Goal: Transaction & Acquisition: Book appointment/travel/reservation

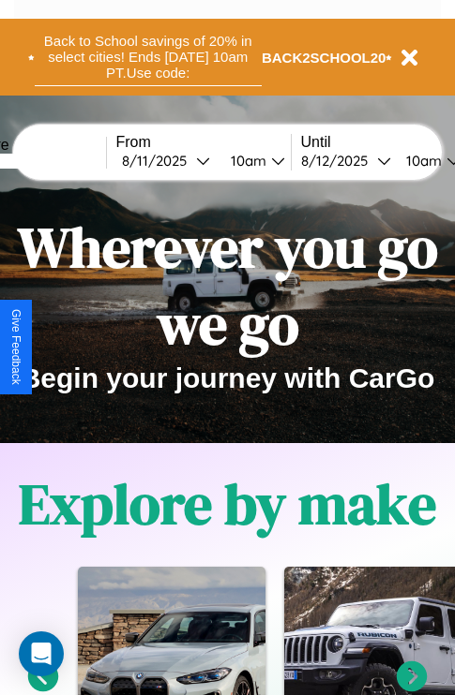
click at [147, 57] on button "Back to School savings of 20% in select cities! Ends [DATE] 10am PT. Use code:" at bounding box center [148, 57] width 227 height 58
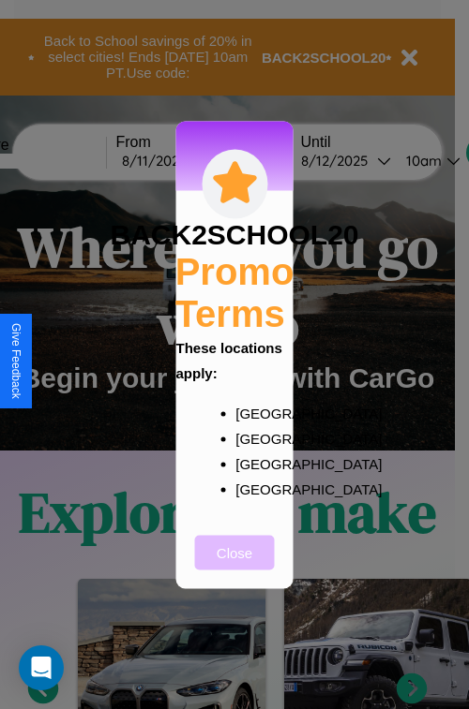
click at [234, 565] on button "Close" at bounding box center [235, 552] width 80 height 35
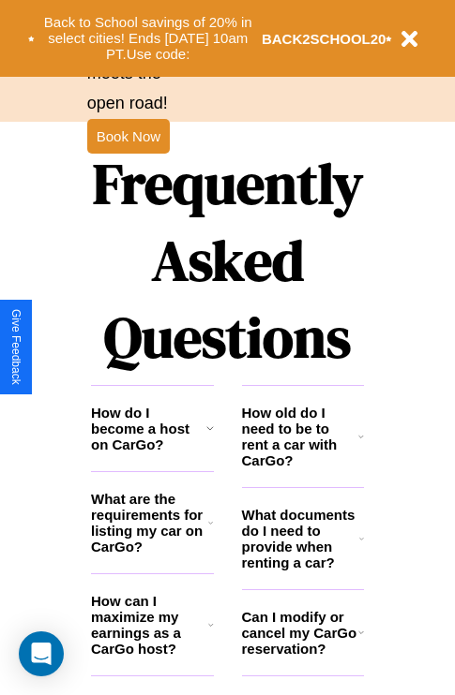
scroll to position [2271, 0]
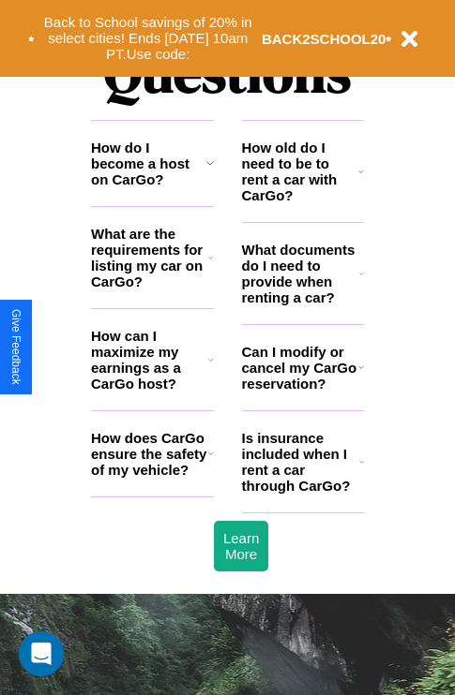
click at [152, 187] on h3 "How do I become a host on CarGo?" at bounding box center [148, 164] width 115 height 48
click at [361, 281] on icon at bounding box center [361, 273] width 5 height 15
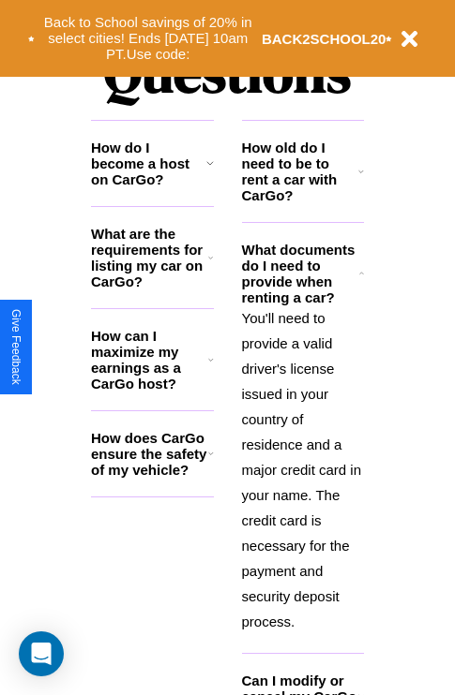
click at [152, 288] on h3 "What are the requirements for listing my car on CarGo?" at bounding box center [149, 258] width 117 height 64
click at [209, 171] on icon at bounding box center [209, 163] width 7 height 15
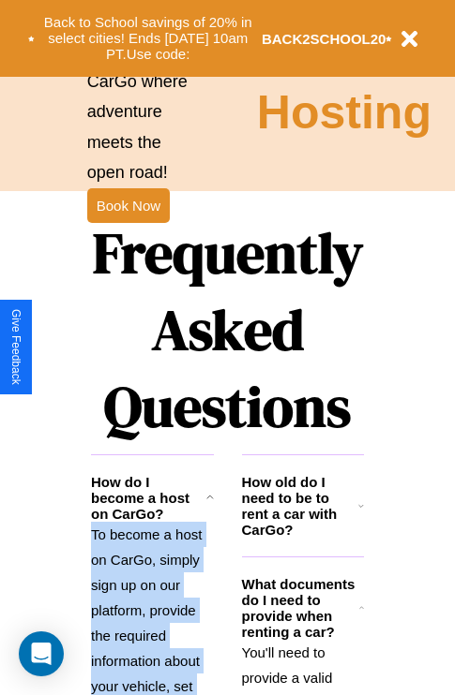
scroll to position [1825, 0]
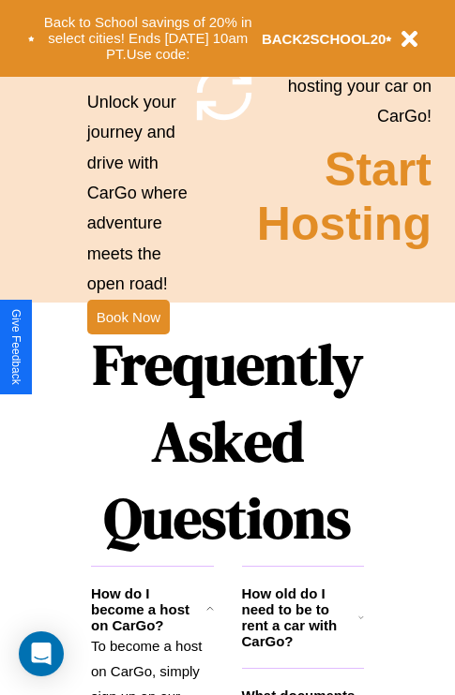
click at [127, 348] on h1 "Frequently Asked Questions" at bounding box center [227, 441] width 273 height 249
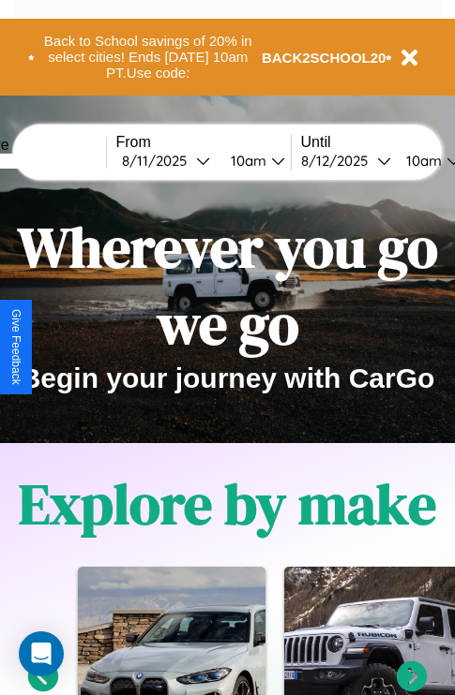
scroll to position [932, 0]
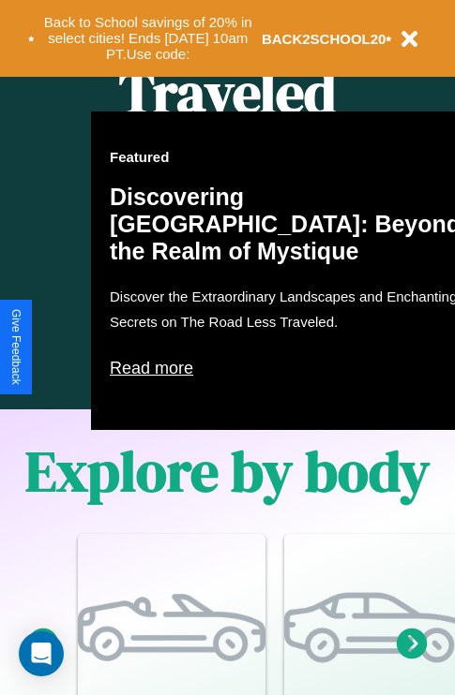
click at [411, 659] on icon at bounding box center [411, 643] width 31 height 31
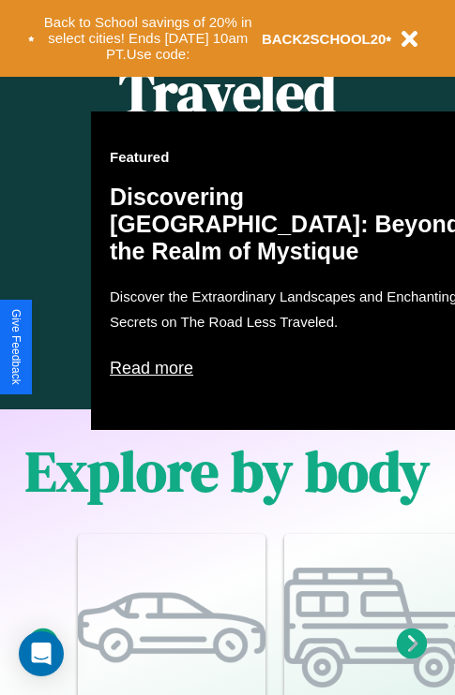
scroll to position [0, 0]
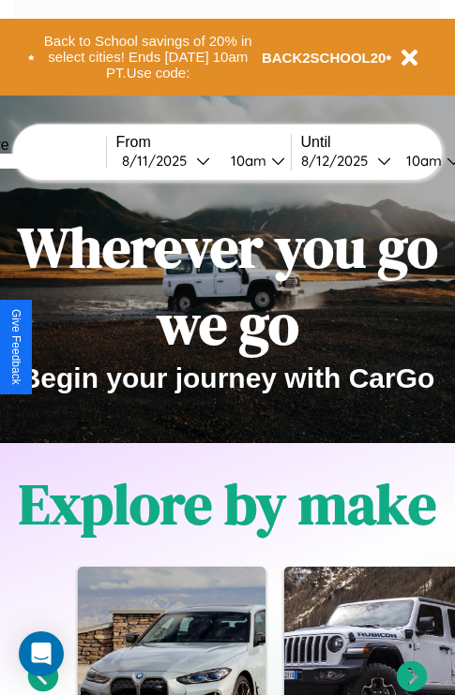
click at [64, 160] on input "text" at bounding box center [35, 161] width 141 height 15
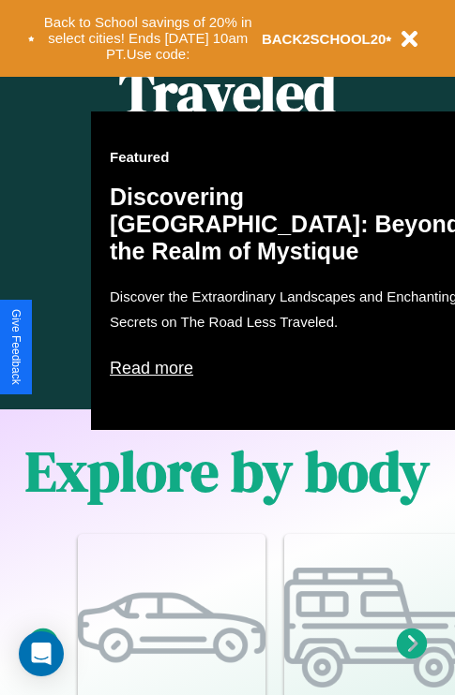
click at [411, 659] on icon at bounding box center [411, 643] width 31 height 31
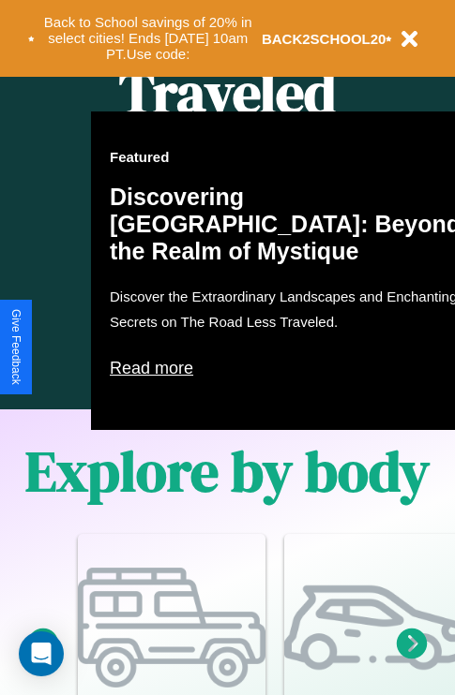
click at [411, 659] on icon at bounding box center [411, 643] width 31 height 31
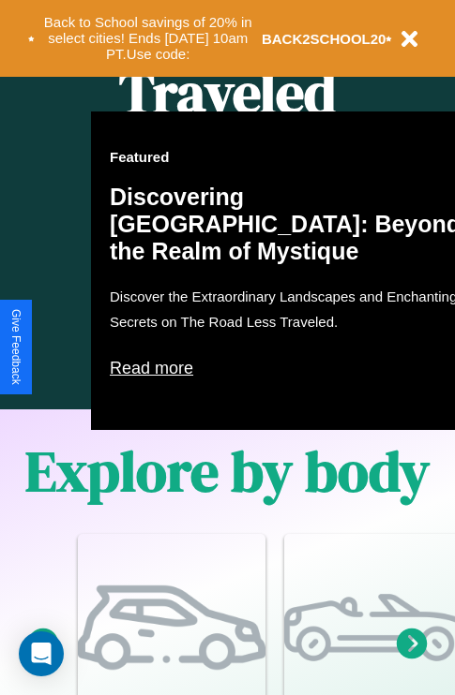
type input "******"
click at [411, 659] on icon at bounding box center [411, 643] width 31 height 31
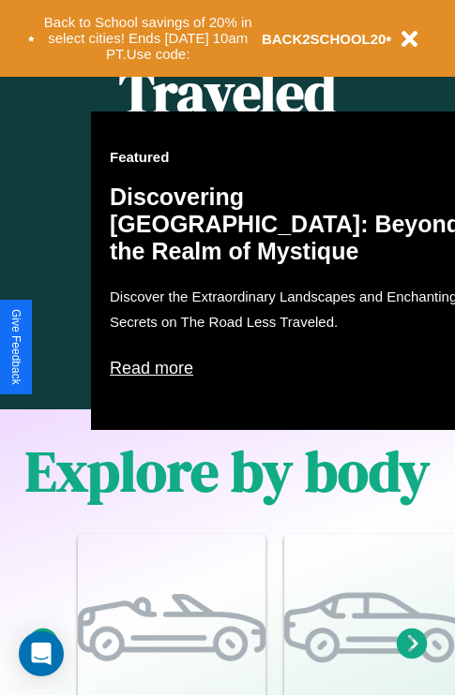
scroll to position [0, 0]
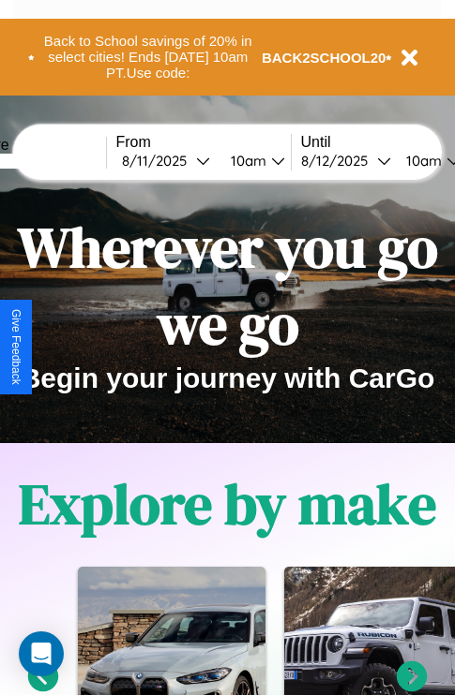
click at [187, 160] on div "8 / 11 / 2025" at bounding box center [159, 161] width 74 height 18
select select "*"
select select "****"
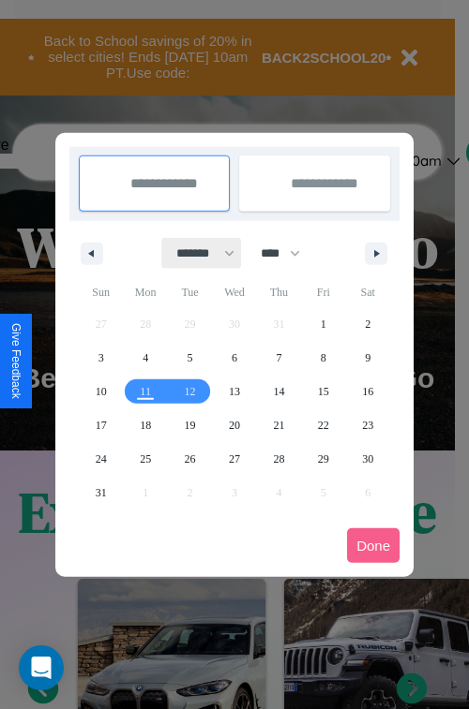
click at [197, 253] on select "******* ******** ***** ***** *** **** **** ****** ********* ******* ******** **…" at bounding box center [202, 253] width 80 height 31
select select "*"
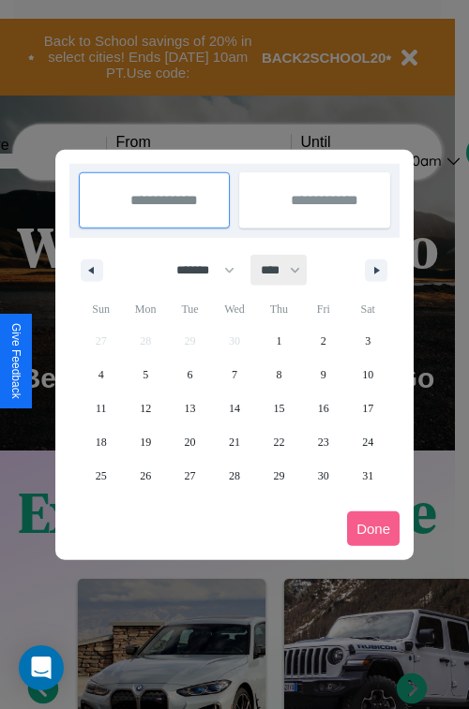
click at [289, 270] on select "**** **** **** **** **** **** **** **** **** **** **** **** **** **** **** ****…" at bounding box center [279, 270] width 56 height 31
select select "****"
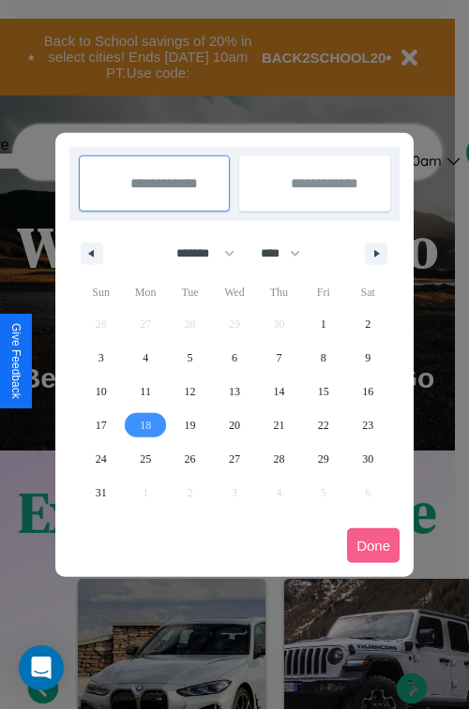
click at [145, 425] on span "18" at bounding box center [145, 426] width 11 height 34
type input "**********"
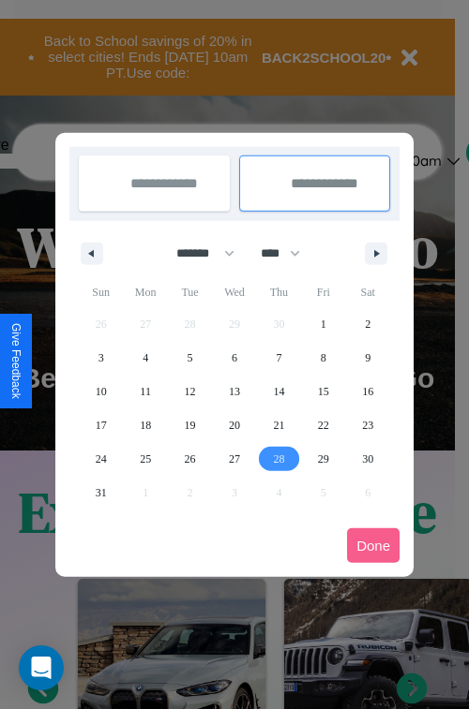
click at [278, 458] on span "28" at bounding box center [278, 459] width 11 height 34
type input "**********"
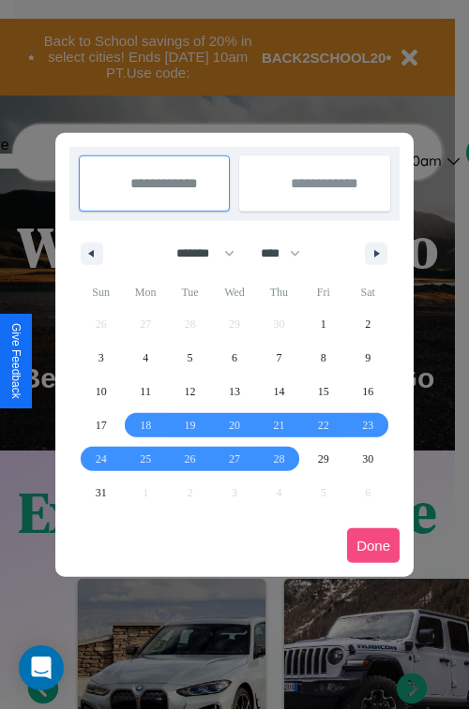
click at [373, 545] on button "Done" at bounding box center [373, 546] width 52 height 35
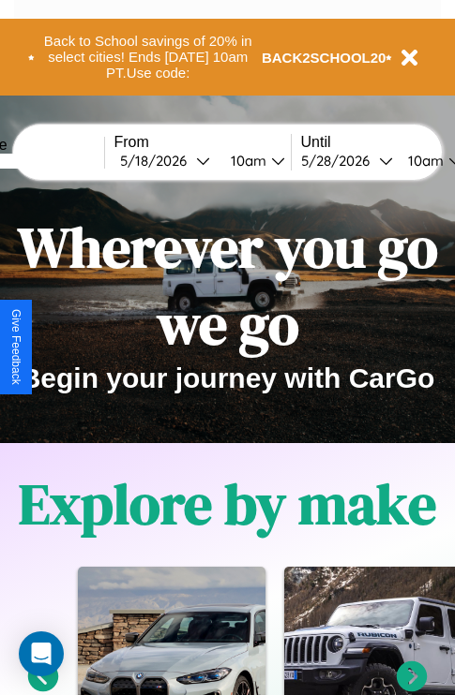
scroll to position [0, 70]
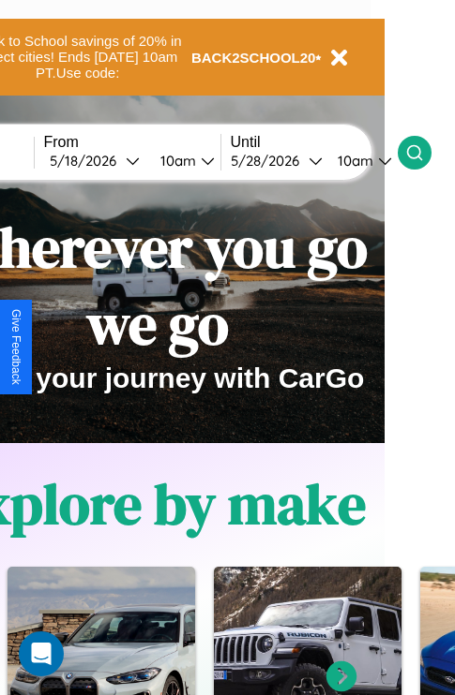
click at [424, 152] on icon at bounding box center [414, 152] width 19 height 19
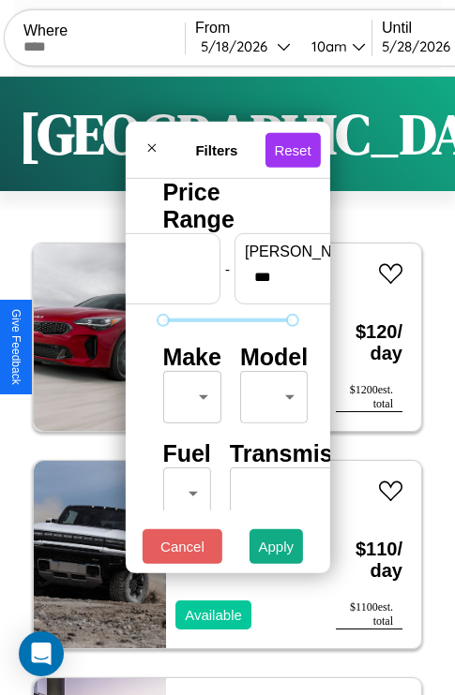
scroll to position [55, 0]
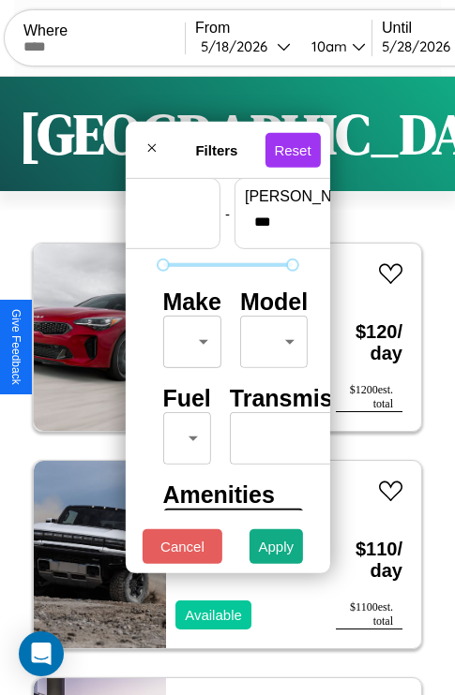
click at [188, 337] on body "CarGo Where From 5 / 18 / 2026 10am Until 5 / 28 / 2026 10am Become a Host Logi…" at bounding box center [227, 386] width 455 height 773
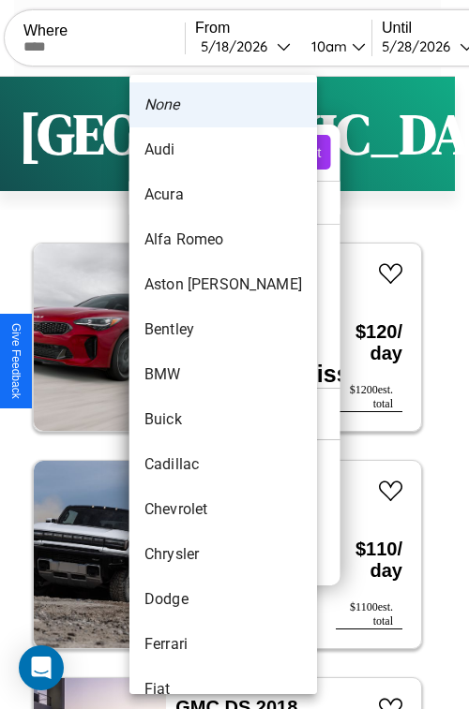
click at [187, 375] on li "BMW" at bounding box center [222, 374] width 187 height 45
type input "***"
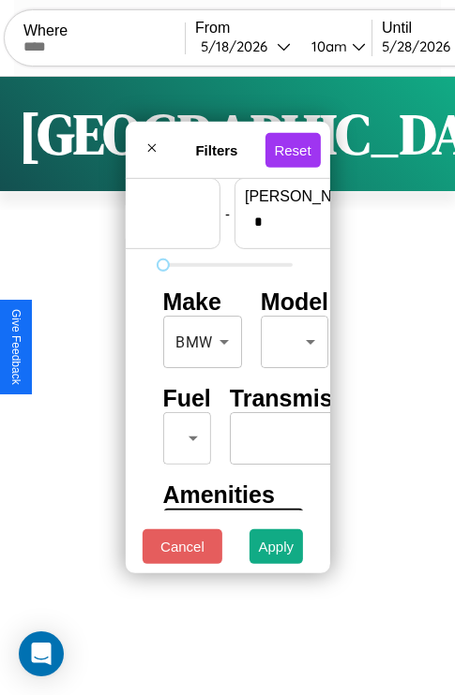
scroll to position [55, 116]
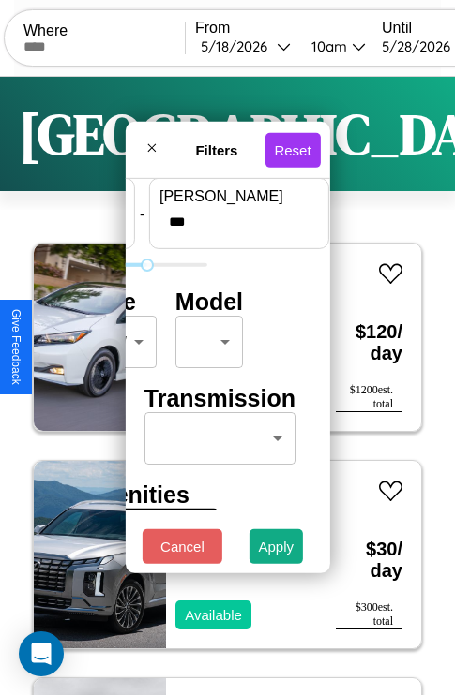
type input "***"
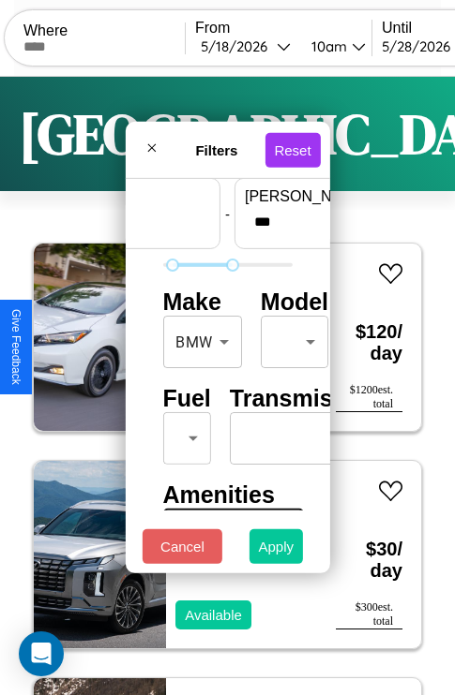
type input "**"
click at [276, 551] on button "Apply" at bounding box center [276, 547] width 54 height 35
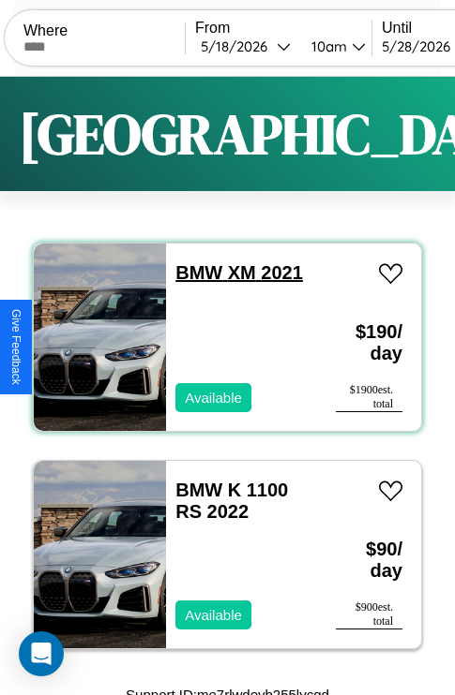
click at [193, 273] on link "BMW XM 2021" at bounding box center [238, 272] width 127 height 21
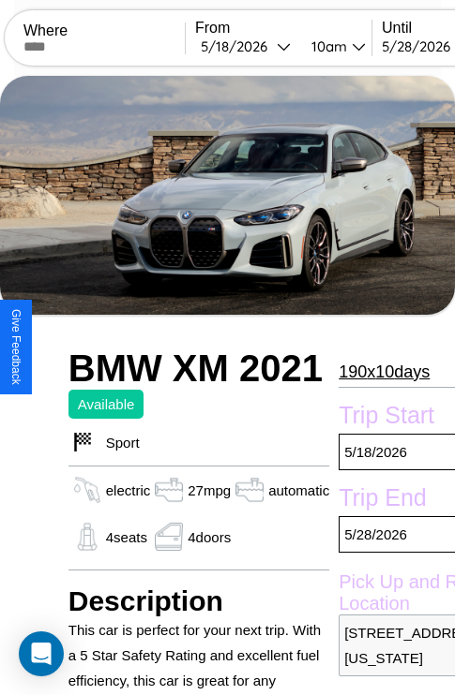
scroll to position [24, 0]
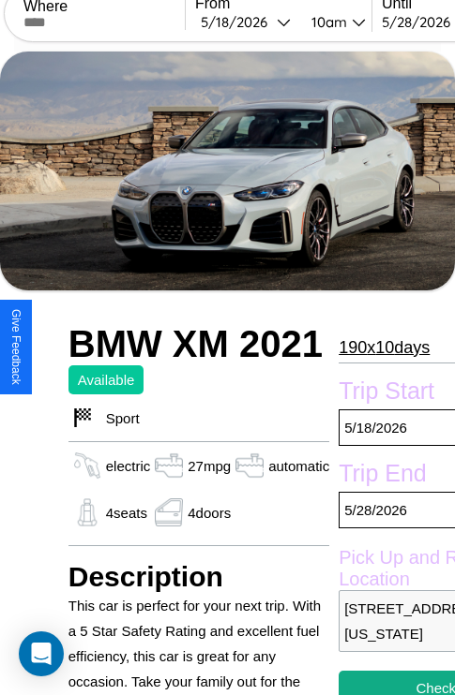
click at [382, 347] on p "190 x 10 days" at bounding box center [383, 348] width 91 height 30
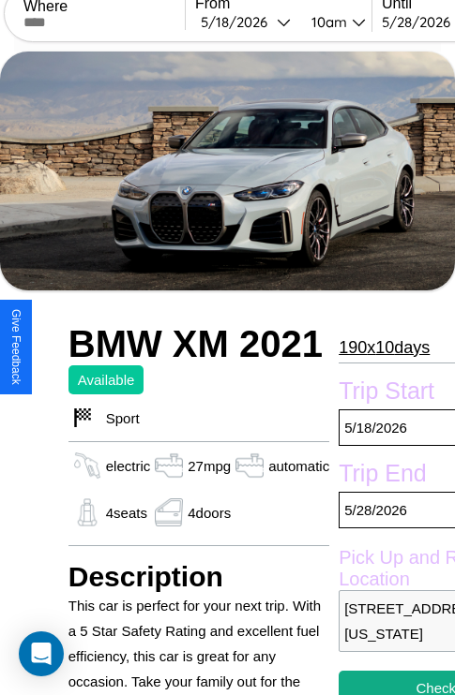
click at [382, 347] on p "190 x 10 days" at bounding box center [383, 348] width 91 height 30
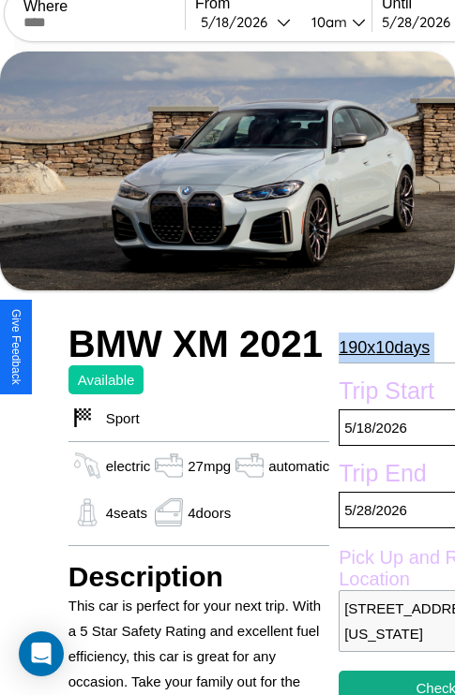
click at [382, 347] on p "190 x 10 days" at bounding box center [383, 348] width 91 height 30
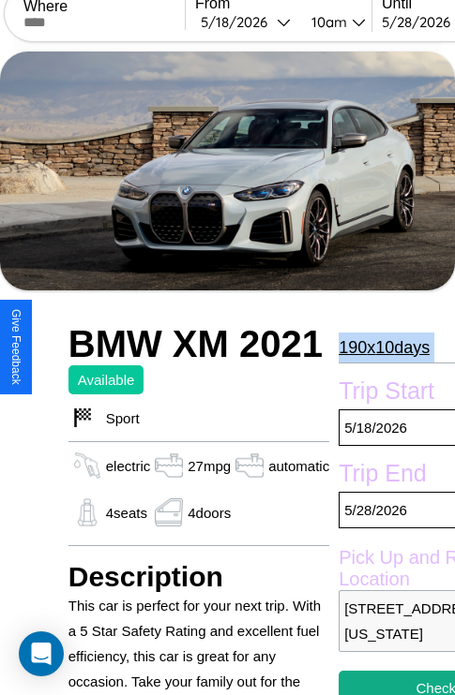
click at [382, 347] on p "190 x 10 days" at bounding box center [383, 348] width 91 height 30
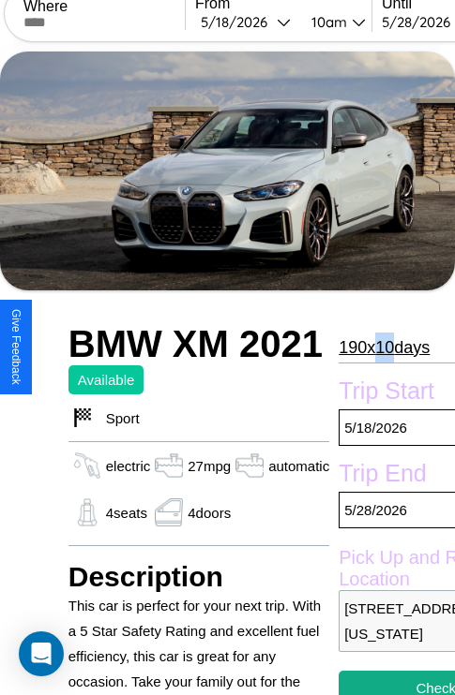
click at [382, 347] on p "190 x 10 days" at bounding box center [383, 348] width 91 height 30
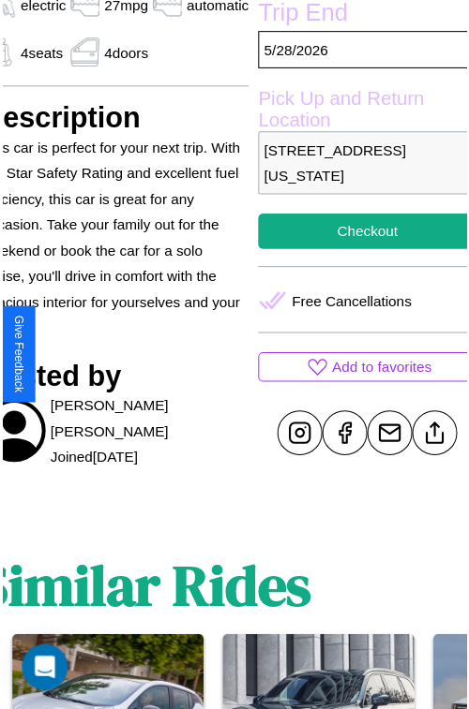
scroll to position [499, 90]
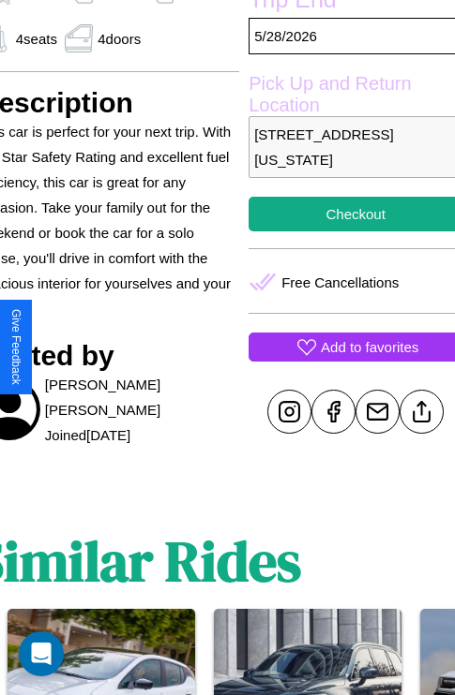
click at [347, 347] on p "Add to favorites" at bounding box center [369, 347] width 97 height 25
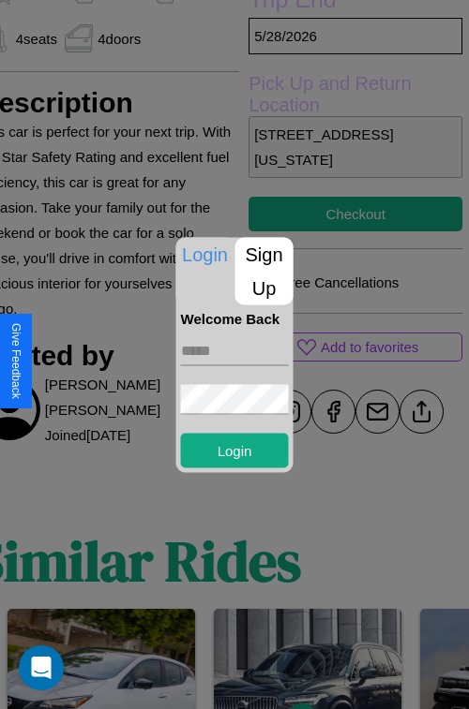
click at [263, 271] on p "Sign Up" at bounding box center [264, 270] width 58 height 67
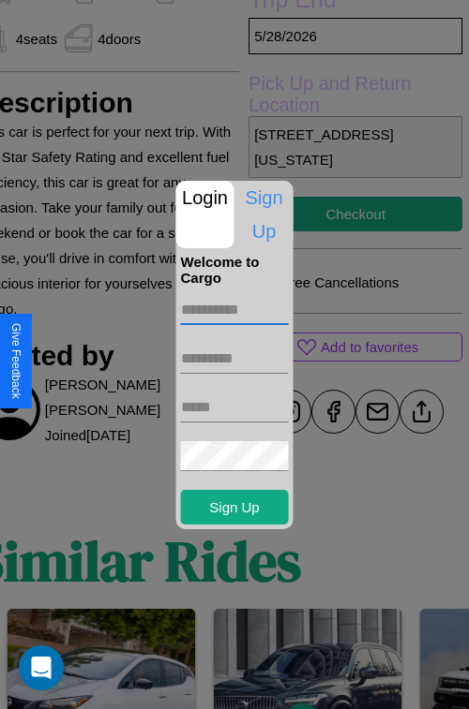
click at [234, 309] on input "text" at bounding box center [235, 310] width 108 height 30
type input "******"
click at [234, 358] on input "text" at bounding box center [235, 359] width 108 height 30
type input "******"
click at [234, 407] on input "text" at bounding box center [235, 408] width 108 height 30
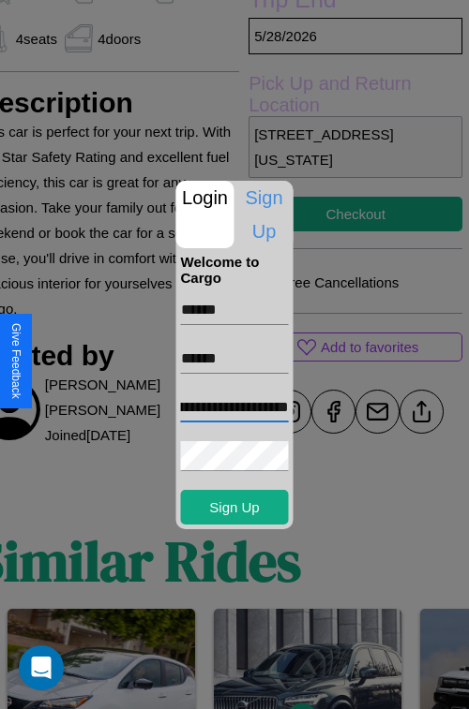
scroll to position [0, 82]
type input "**********"
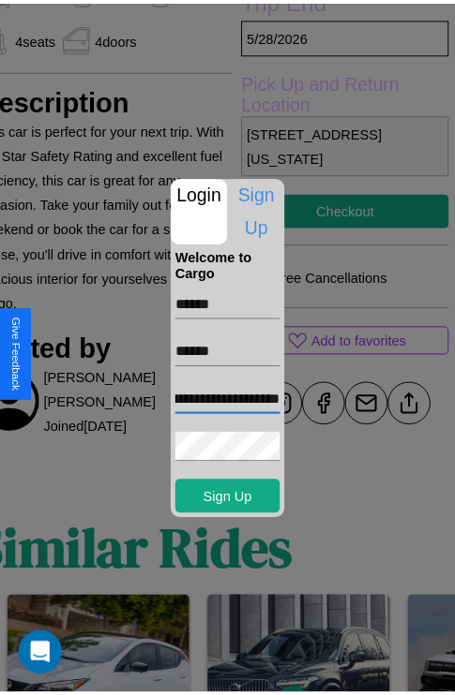
scroll to position [0, 0]
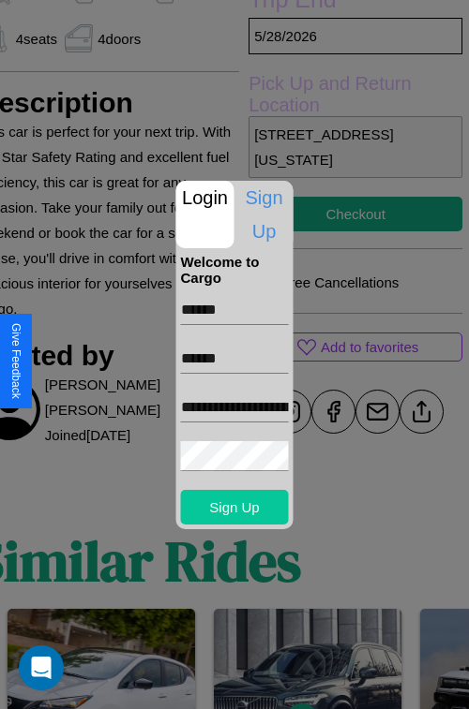
click at [234, 507] on button "Sign Up" at bounding box center [235, 507] width 108 height 35
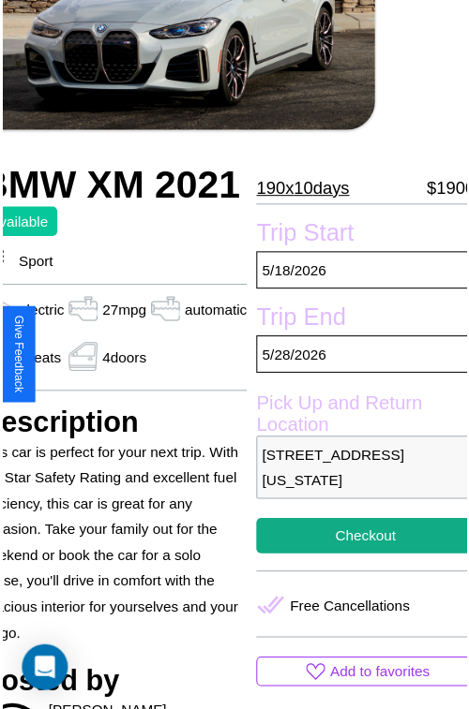
scroll to position [105, 90]
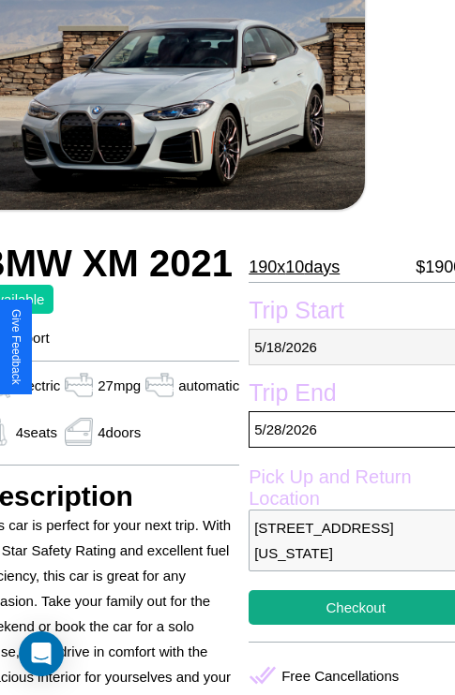
click at [347, 347] on p "5 / 18 / 2026" at bounding box center [355, 347] width 214 height 37
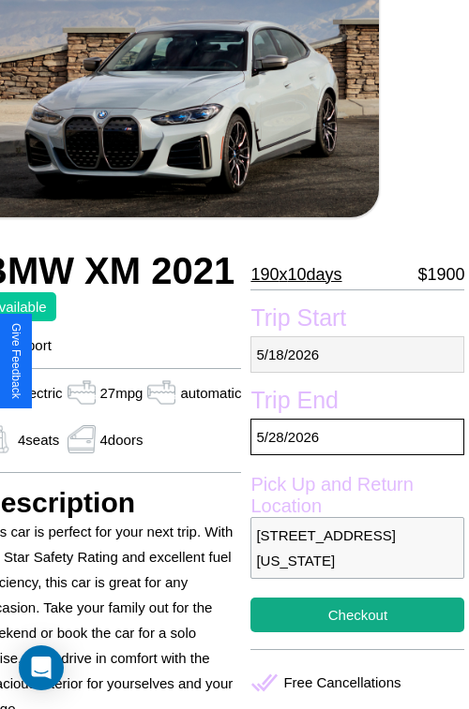
select select "*"
select select "****"
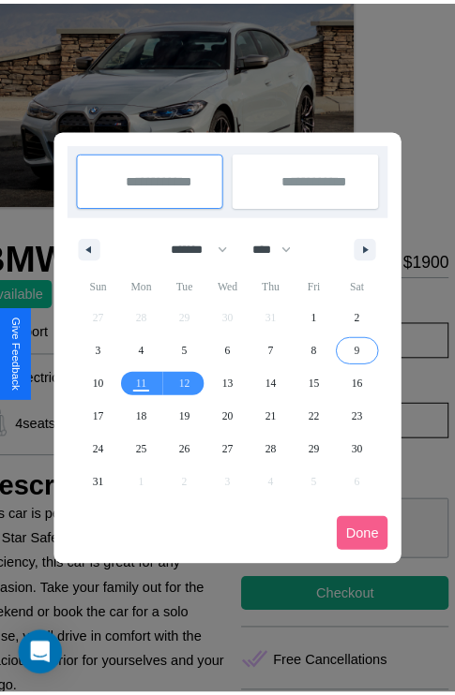
scroll to position [0, 90]
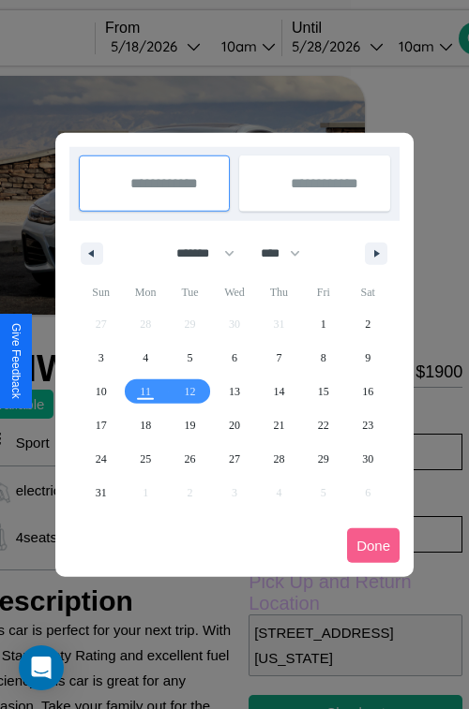
click at [181, 46] on div at bounding box center [234, 354] width 469 height 709
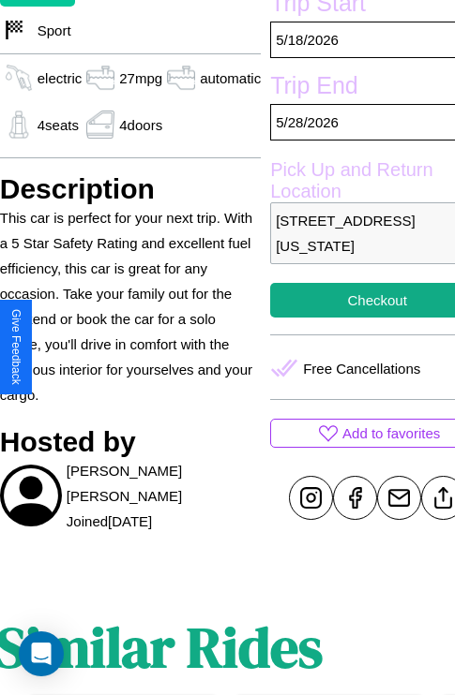
scroll to position [366, 90]
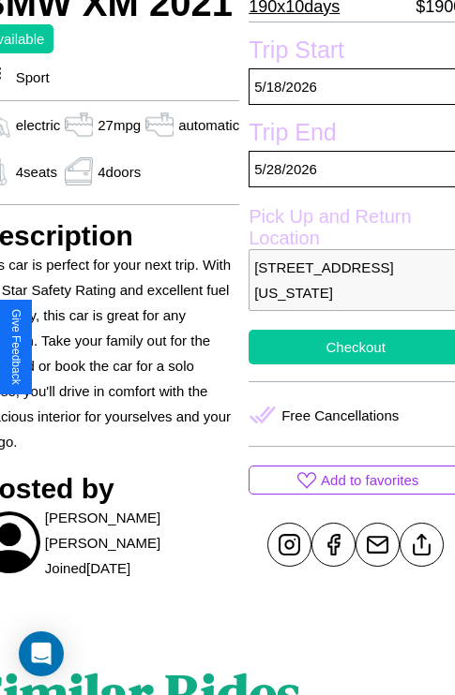
click at [347, 347] on button "Checkout" at bounding box center [355, 347] width 214 height 35
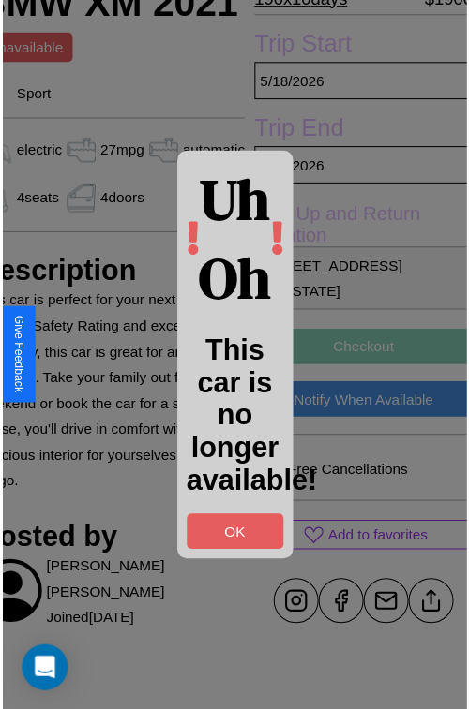
scroll to position [366, 90]
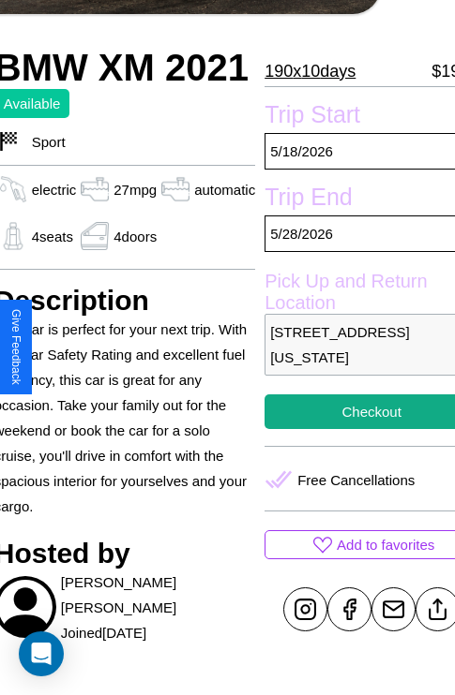
scroll to position [366, 90]
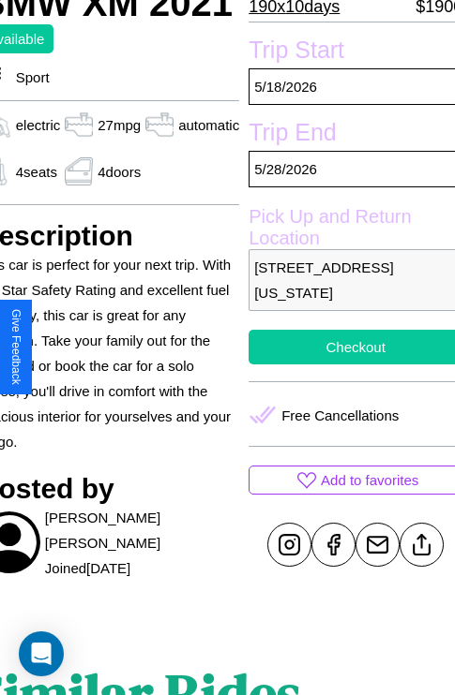
click at [347, 347] on button "Checkout" at bounding box center [355, 347] width 214 height 35
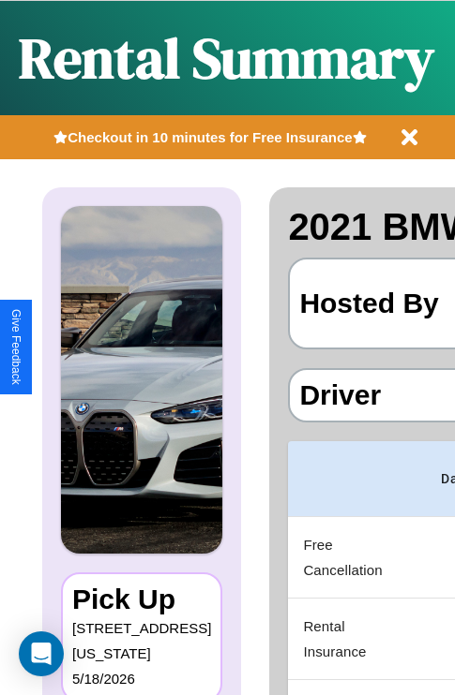
scroll to position [0, 354]
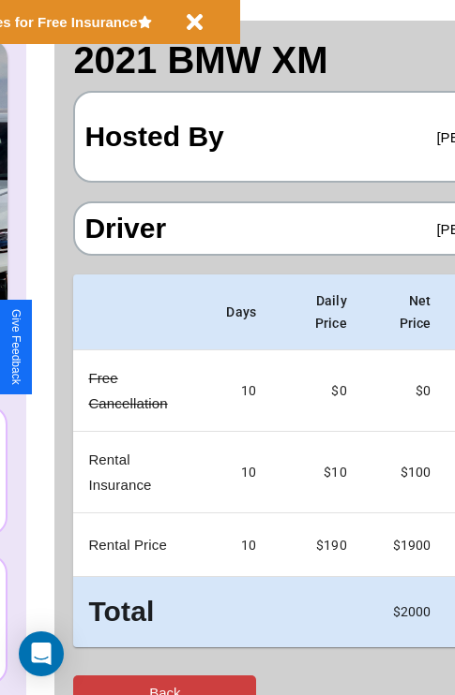
click at [91, 678] on button "Back" at bounding box center [164, 693] width 183 height 35
